Goal: Information Seeking & Learning: Learn about a topic

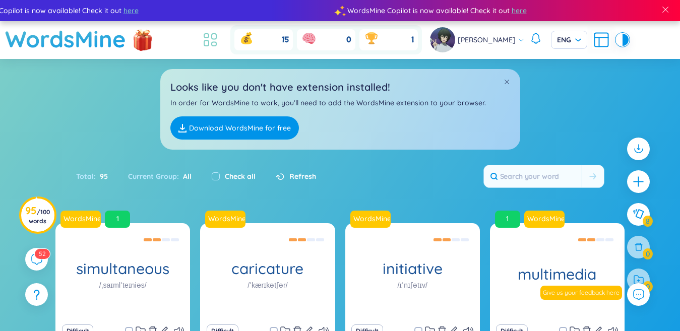
click at [212, 36] on icon at bounding box center [214, 37] width 5 height 6
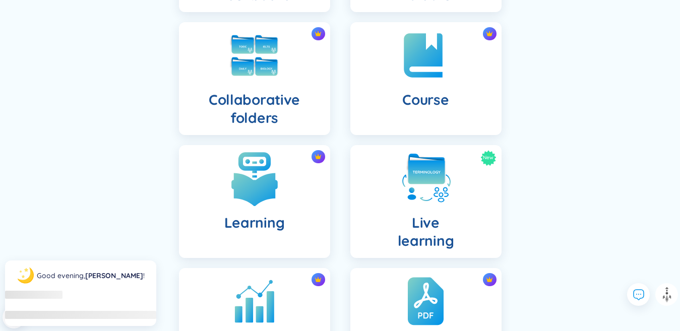
scroll to position [302, 0]
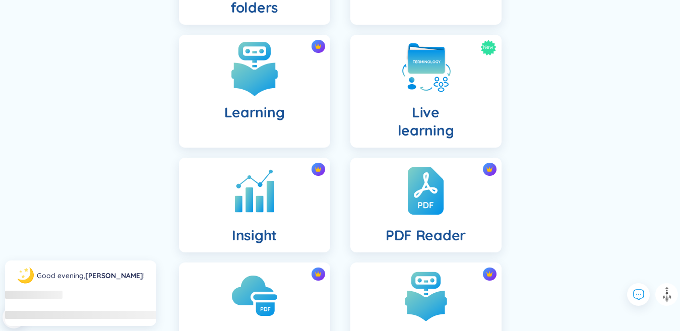
click at [248, 94] on div "Learning" at bounding box center [254, 91] width 151 height 113
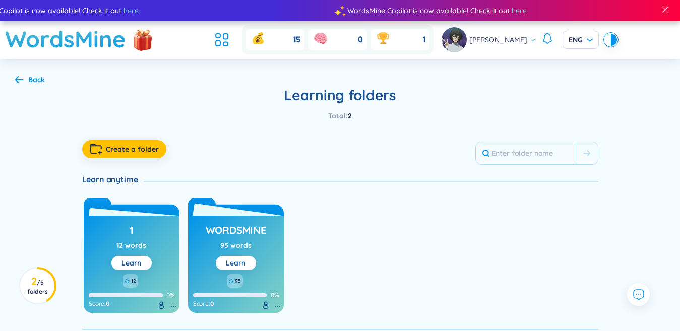
click at [238, 262] on link "Learn" at bounding box center [236, 262] width 20 height 9
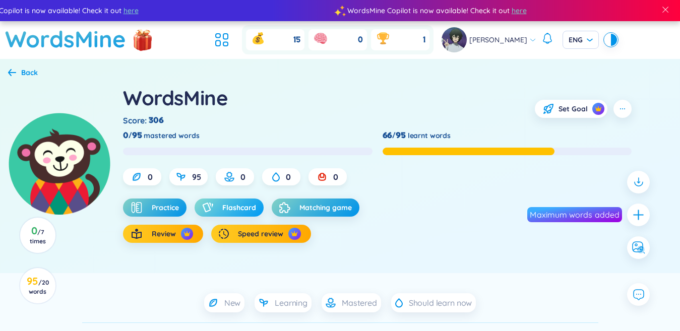
click at [241, 211] on span "Flashcard" at bounding box center [239, 208] width 34 height 10
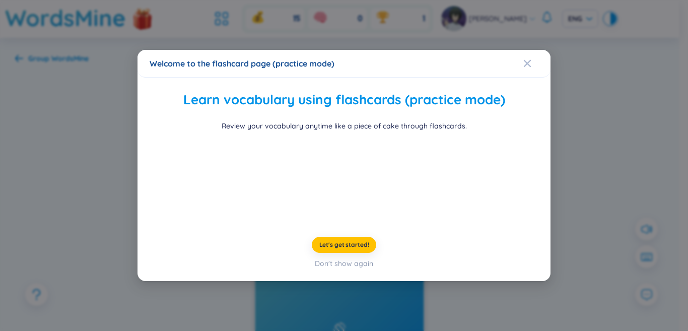
click at [122, 174] on div "Welcome to the flashcard page (practice mode) Learn vocabulary using flashcards…" at bounding box center [344, 165] width 688 height 331
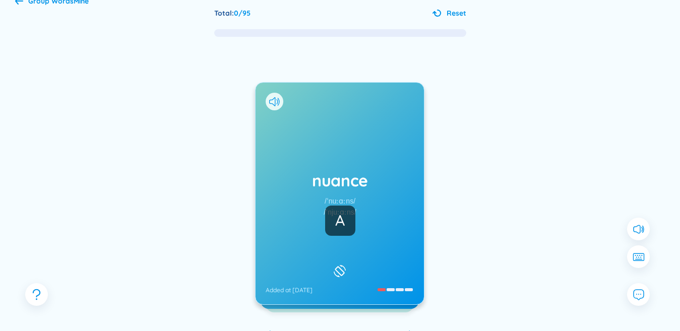
scroll to position [101, 0]
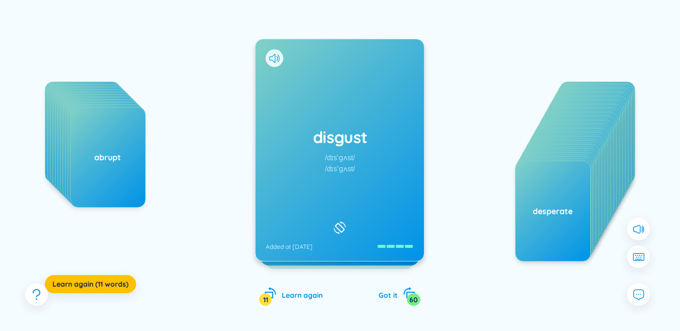
click at [277, 58] on icon at bounding box center [274, 58] width 11 height 9
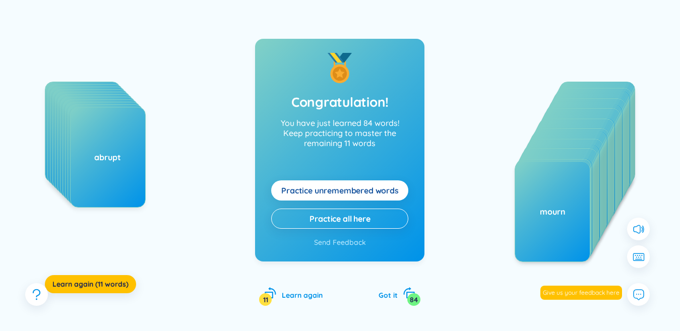
click at [344, 192] on span "Practice unremembered words" at bounding box center [339, 190] width 117 height 11
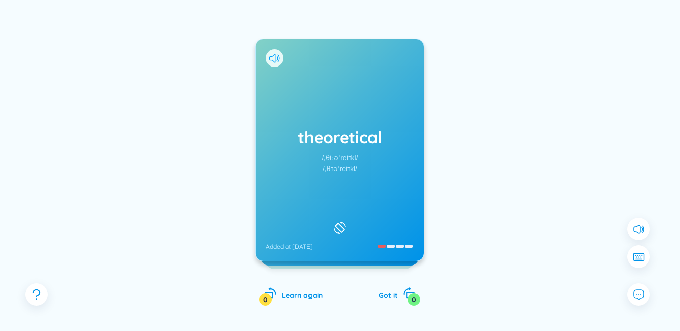
click at [270, 58] on icon at bounding box center [274, 58] width 11 height 9
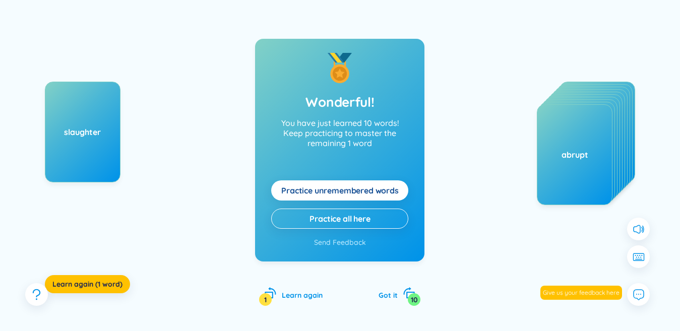
click at [350, 188] on span "Practice unremembered words" at bounding box center [339, 190] width 117 height 11
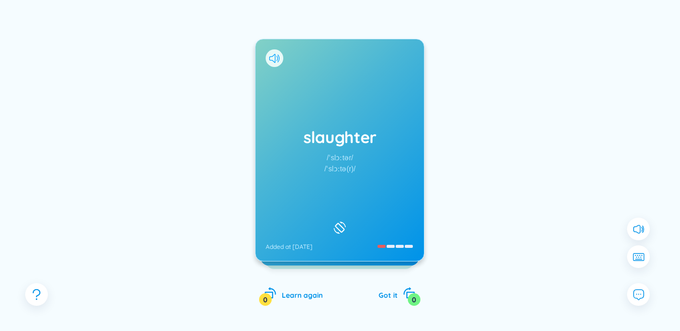
click at [277, 57] on icon at bounding box center [274, 58] width 11 height 9
click at [314, 105] on div "slaughter /ˈslɔːtər/ /ˈslɔːtə(r)/ Added at [DATE]" at bounding box center [339, 150] width 168 height 222
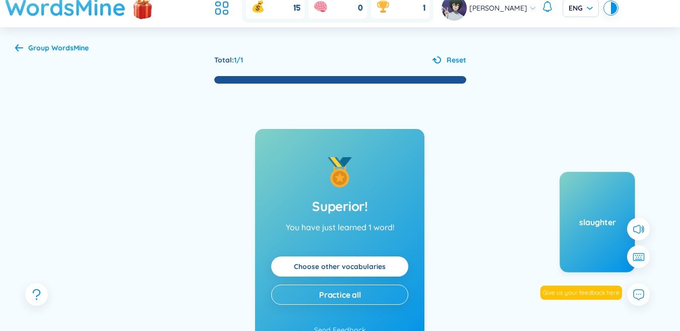
scroll to position [0, 0]
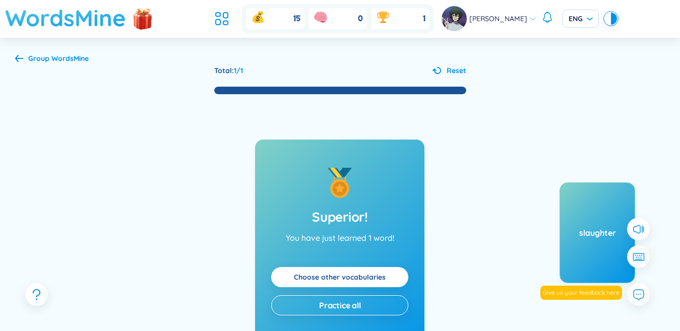
click at [99, 17] on h1 "WordsMine" at bounding box center [65, 18] width 121 height 36
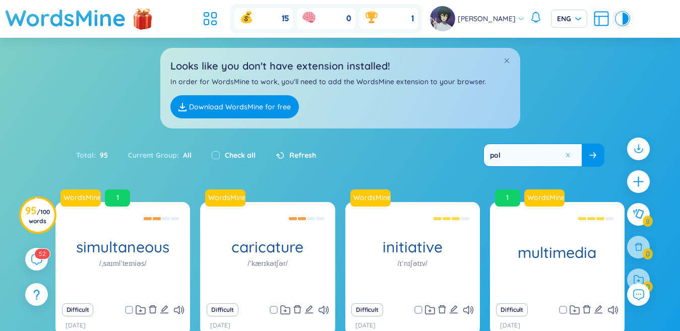
type input "poli"
